Goal: Task Accomplishment & Management: Use online tool/utility

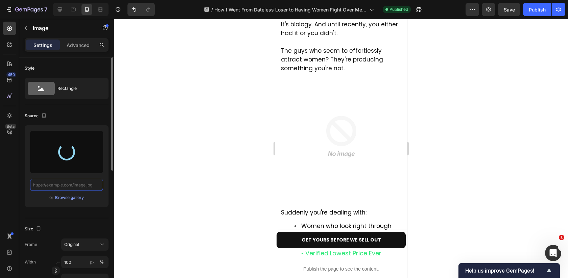
scroll to position [507, 0]
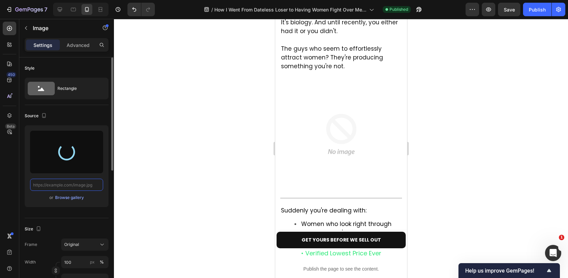
type input "https://cdn.shopify.com/s/files/1/0730/7372/1576/files/gempages_560202999931077…"
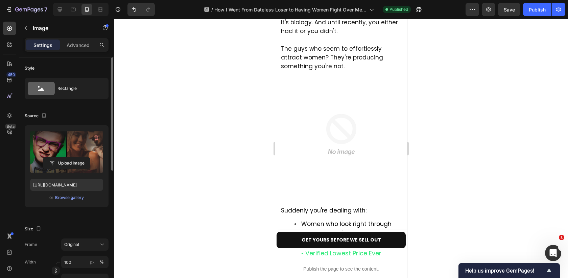
click at [341, 117] on img at bounding box center [341, 134] width 119 height 119
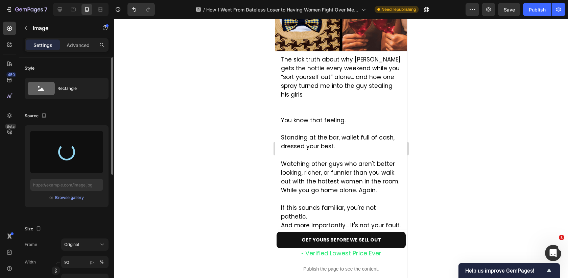
scroll to position [0, 0]
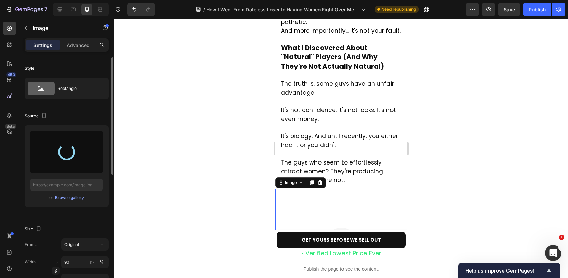
type input "https://cdn.shopify.com/s/files/1/0730/7372/1576/files/gempages_560202999931077…"
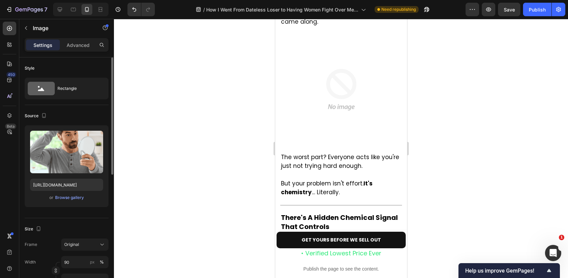
scroll to position [856, 0]
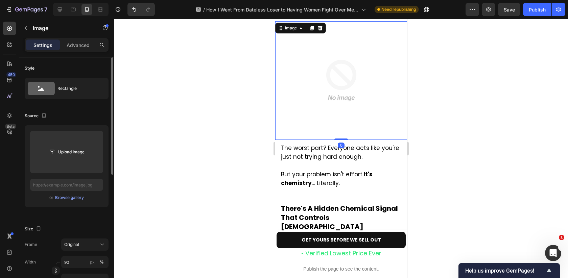
click at [328, 83] on img at bounding box center [341, 80] width 119 height 119
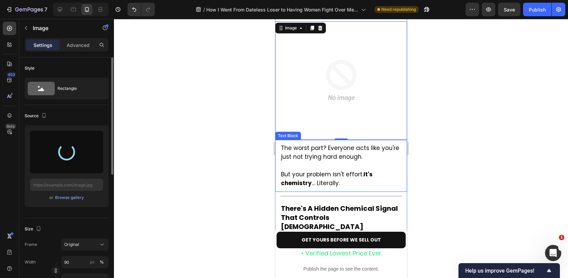
type input "https://cdn.shopify.com/s/files/1/0730/7372/1576/files/gempages_560202999931077…"
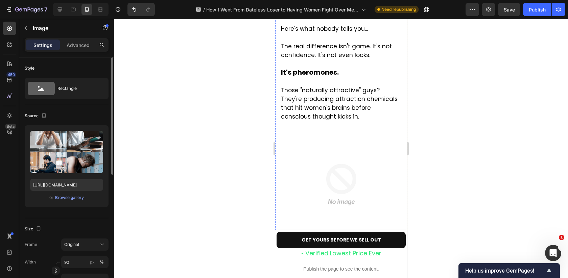
scroll to position [1088, 0]
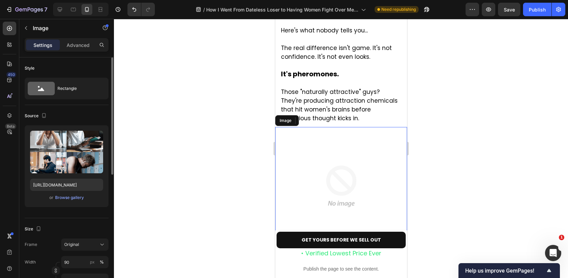
click at [299, 172] on img at bounding box center [341, 186] width 119 height 119
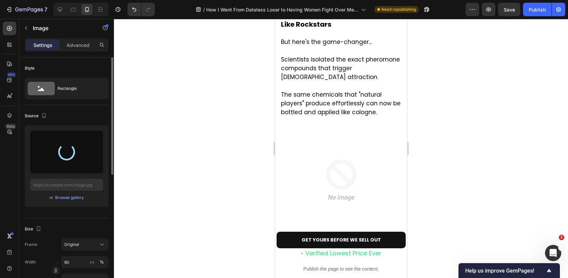
type input "https://cdn.shopify.com/s/files/1/0730/7372/1576/files/gempages_560202999931077…"
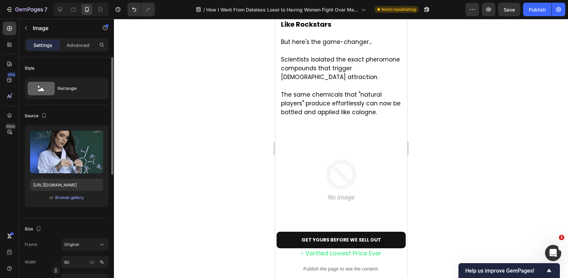
scroll to position [1584, 0]
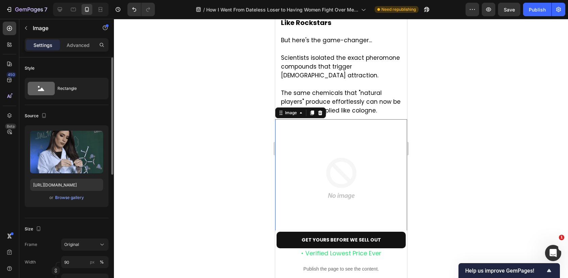
click at [305, 135] on img at bounding box center [341, 178] width 119 height 119
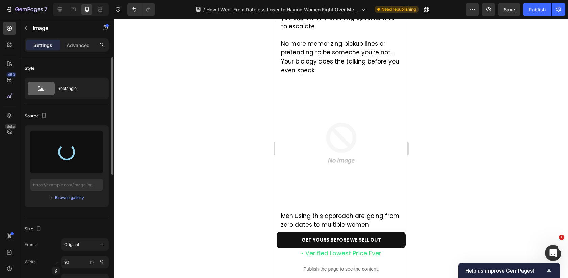
scroll to position [1941, 0]
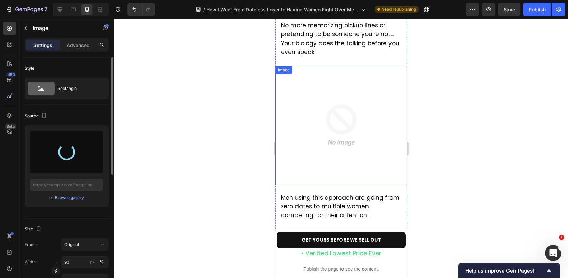
click at [352, 99] on img at bounding box center [341, 125] width 119 height 119
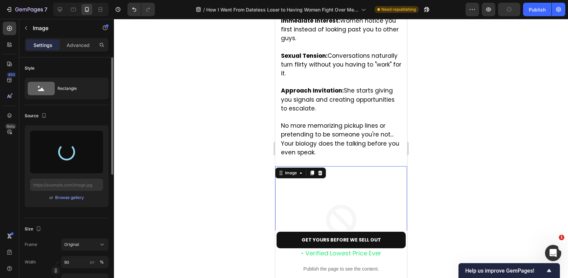
type input "https://cdn.shopify.com/s/files/1/0730/7372/1576/files/gempages_560202999931077…"
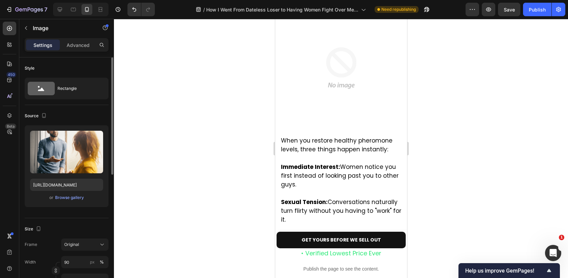
scroll to position [1627, 0]
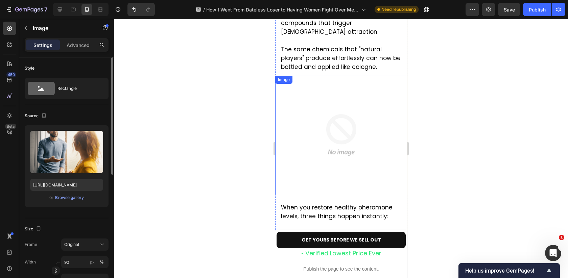
click at [354, 127] on img at bounding box center [341, 135] width 119 height 119
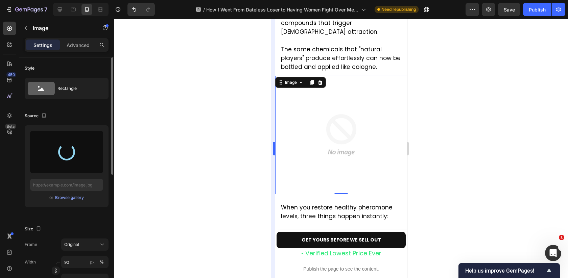
type input "https://cdn.shopify.com/s/files/1/0730/7372/1576/files/gempages_560202999931077…"
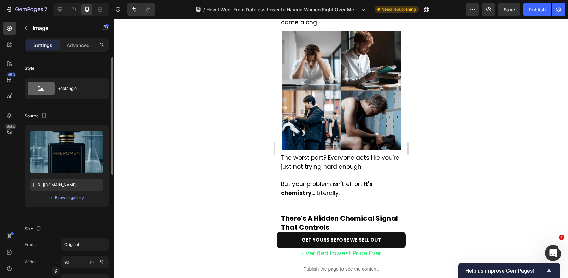
scroll to position [807, 0]
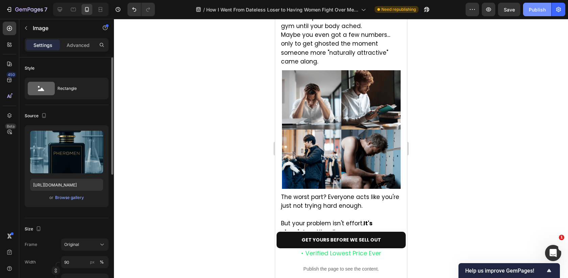
click at [536, 13] on div "Publish" at bounding box center [537, 9] width 17 height 7
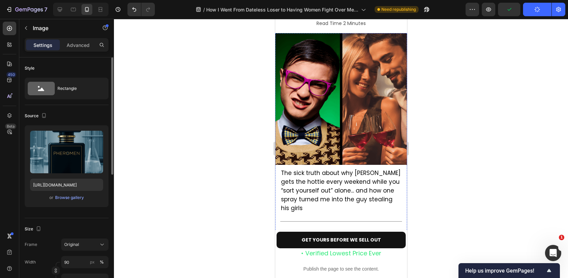
scroll to position [0, 0]
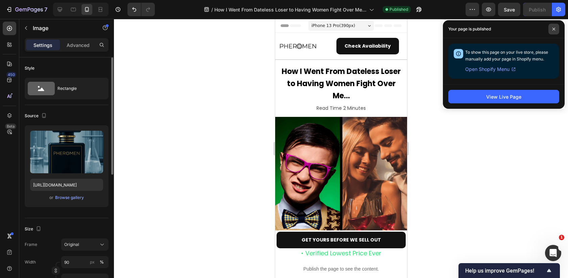
click at [552, 26] on span at bounding box center [553, 29] width 11 height 11
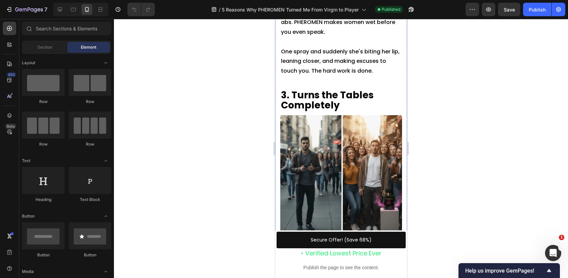
scroll to position [531, 0]
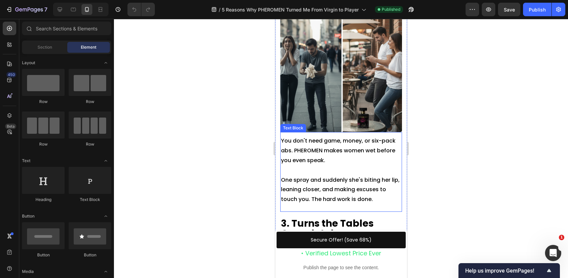
click at [336, 101] on img at bounding box center [341, 71] width 122 height 122
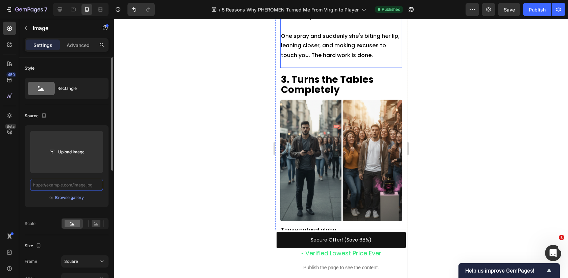
scroll to position [674, 0]
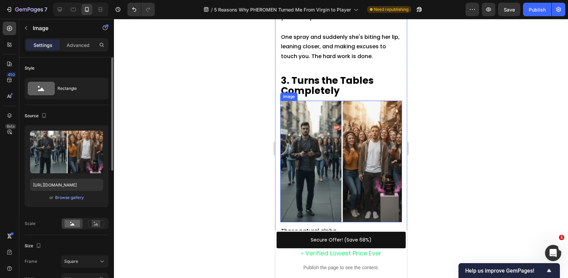
click at [346, 147] on img at bounding box center [341, 162] width 122 height 122
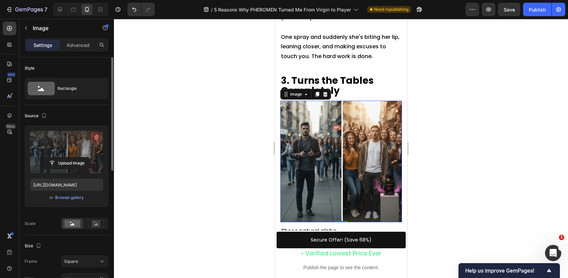
click at [100, 138] on button "button" at bounding box center [96, 137] width 11 height 11
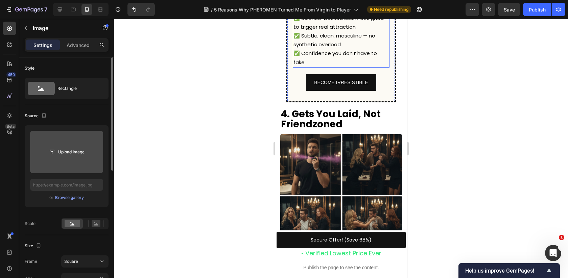
scroll to position [1049, 0]
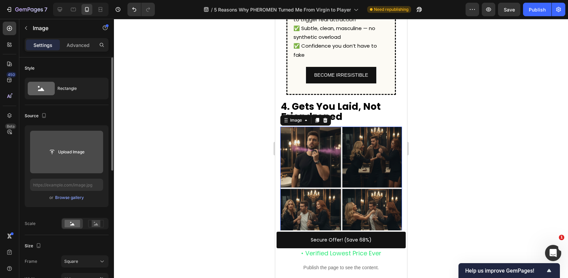
click at [340, 127] on img at bounding box center [341, 188] width 122 height 122
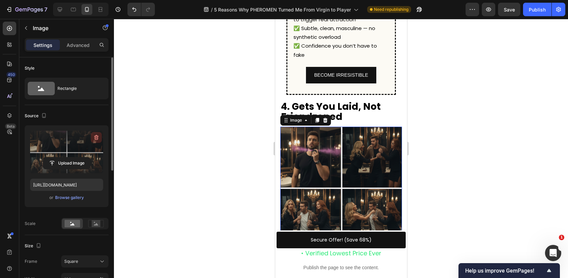
click at [96, 135] on icon "button" at bounding box center [96, 137] width 7 height 7
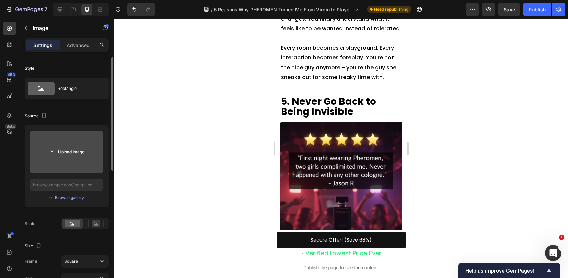
scroll to position [1305, 0]
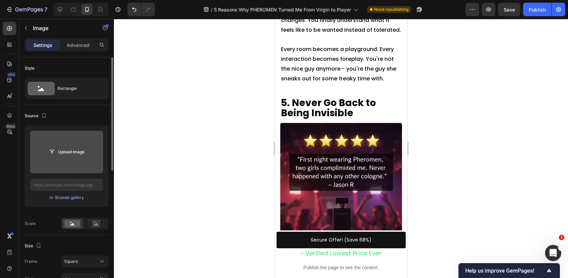
click at [354, 127] on img at bounding box center [341, 184] width 122 height 122
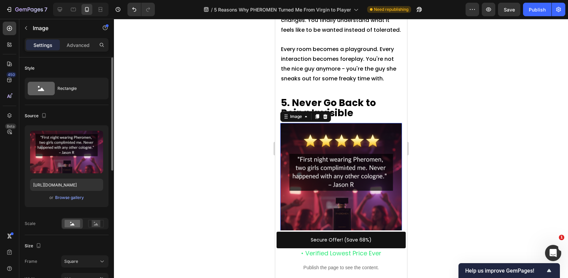
click at [211, 143] on div at bounding box center [341, 148] width 454 height 259
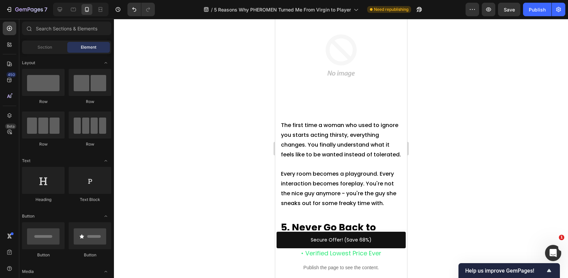
scroll to position [1112, 0]
